Goal: Task Accomplishment & Management: Complete application form

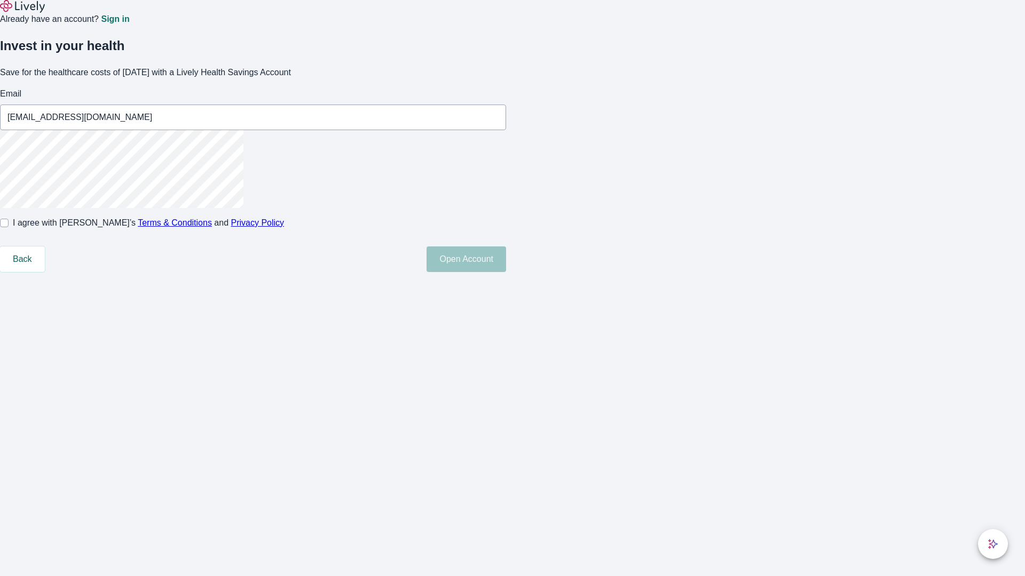
click at [9, 227] on input "I agree with Lively’s Terms & Conditions and Privacy Policy" at bounding box center [4, 223] width 9 height 9
checkbox input "true"
click at [506, 272] on button "Open Account" at bounding box center [466, 260] width 80 height 26
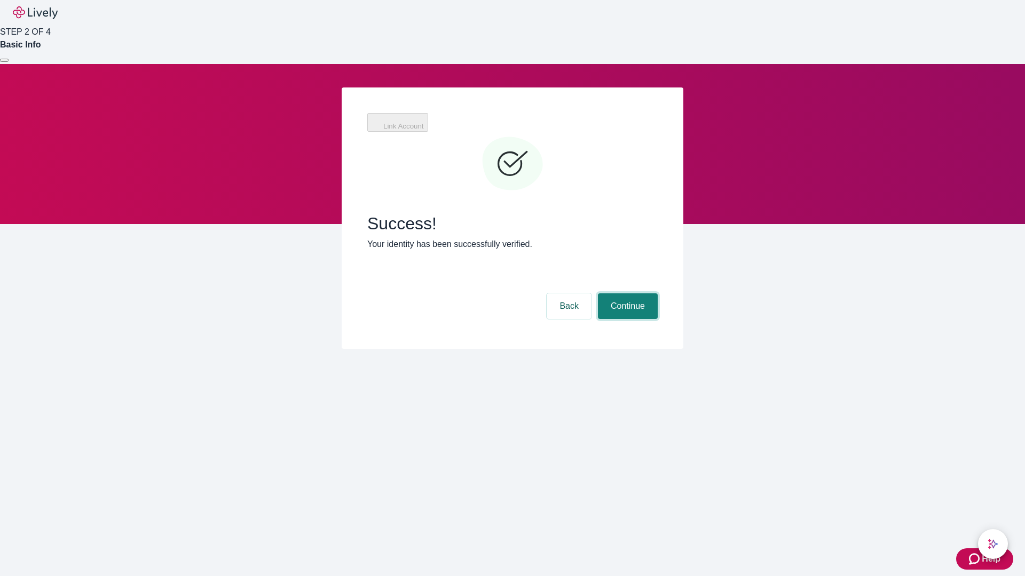
click at [626, 294] on button "Continue" at bounding box center [628, 307] width 60 height 26
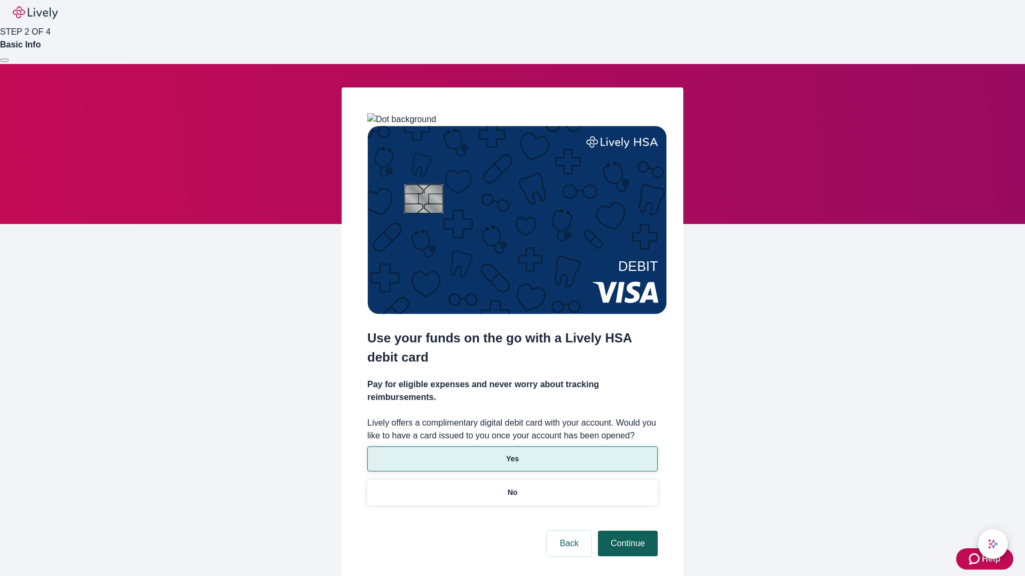
click at [512, 454] on p "Yes" at bounding box center [512, 459] width 13 height 11
click at [626, 531] on button "Continue" at bounding box center [628, 544] width 60 height 26
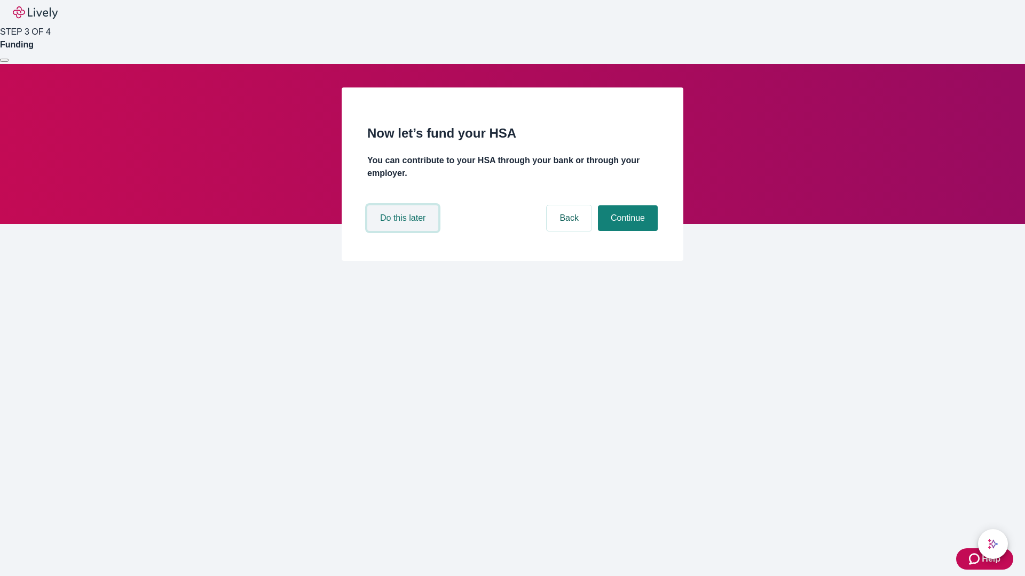
click at [404, 231] on button "Do this later" at bounding box center [402, 218] width 71 height 26
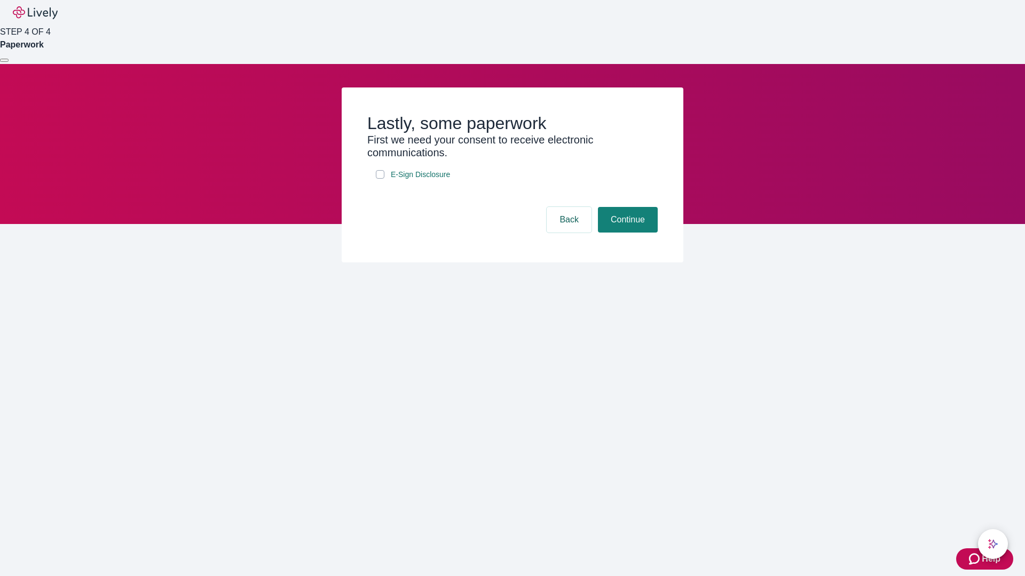
click at [380, 179] on input "E-Sign Disclosure" at bounding box center [380, 174] width 9 height 9
checkbox input "true"
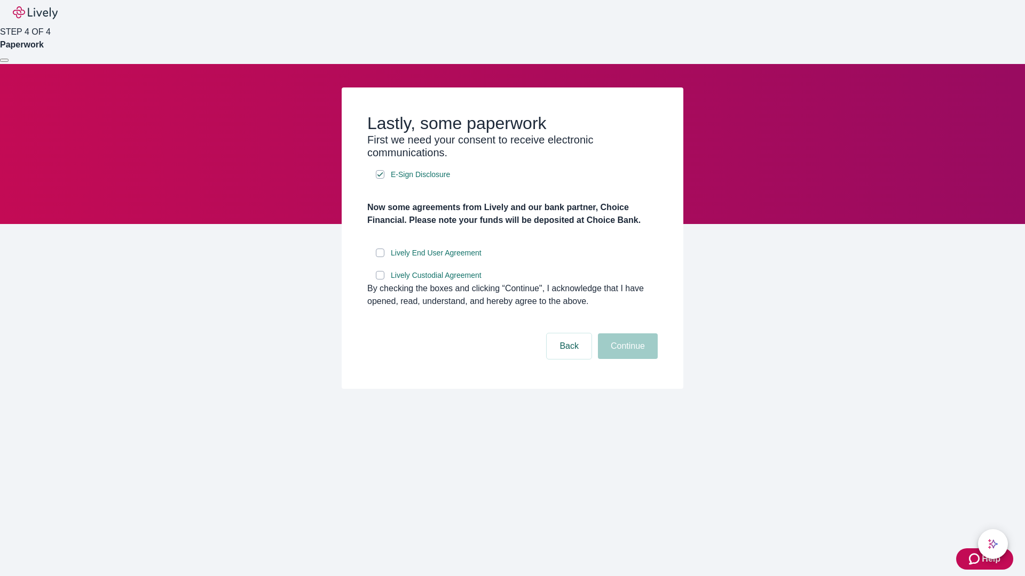
click at [380, 257] on input "Lively End User Agreement" at bounding box center [380, 253] width 9 height 9
checkbox input "true"
click at [380, 280] on input "Lively Custodial Agreement" at bounding box center [380, 275] width 9 height 9
checkbox input "true"
click at [626, 359] on button "Continue" at bounding box center [628, 347] width 60 height 26
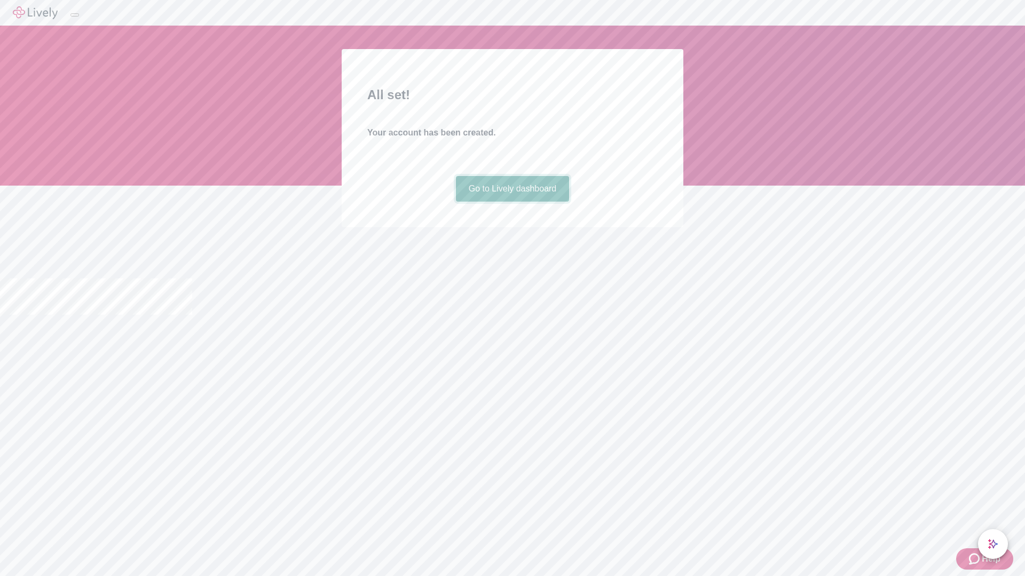
click at [512, 202] on link "Go to Lively dashboard" at bounding box center [513, 189] width 114 height 26
